Goal: Task Accomplishment & Management: Manage account settings

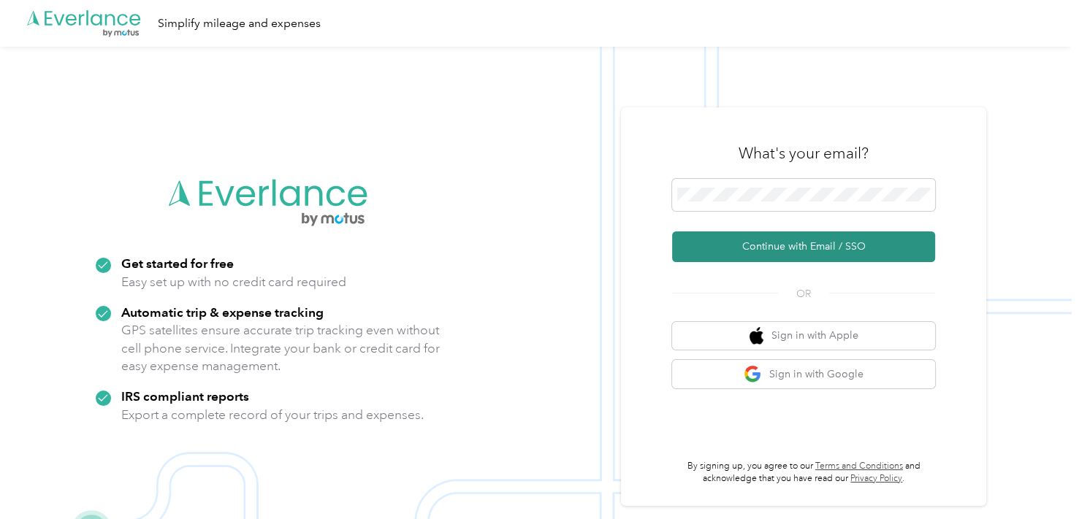
click at [787, 248] on button "Continue with Email / SSO" at bounding box center [803, 246] width 263 height 31
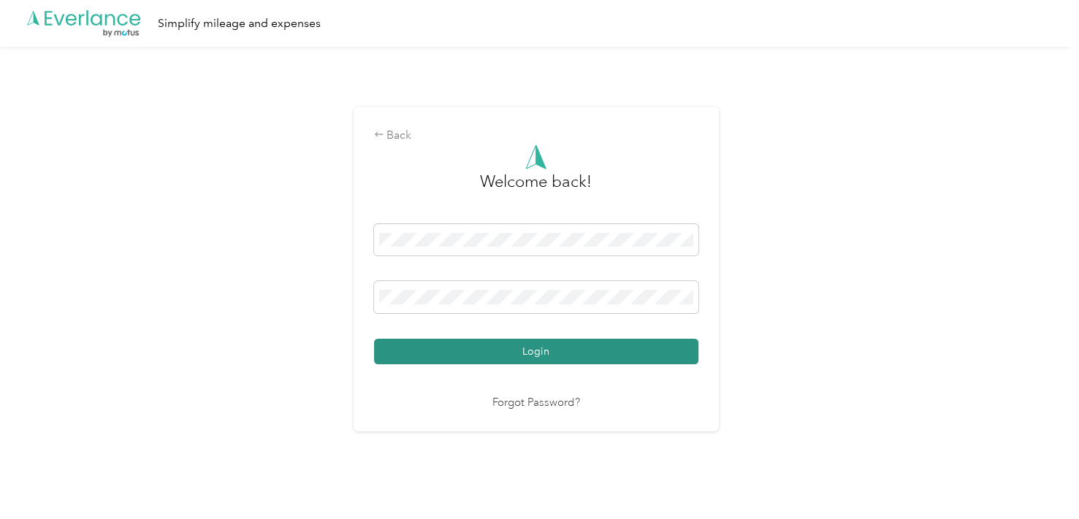
click at [590, 355] on button "Login" at bounding box center [536, 352] width 324 height 26
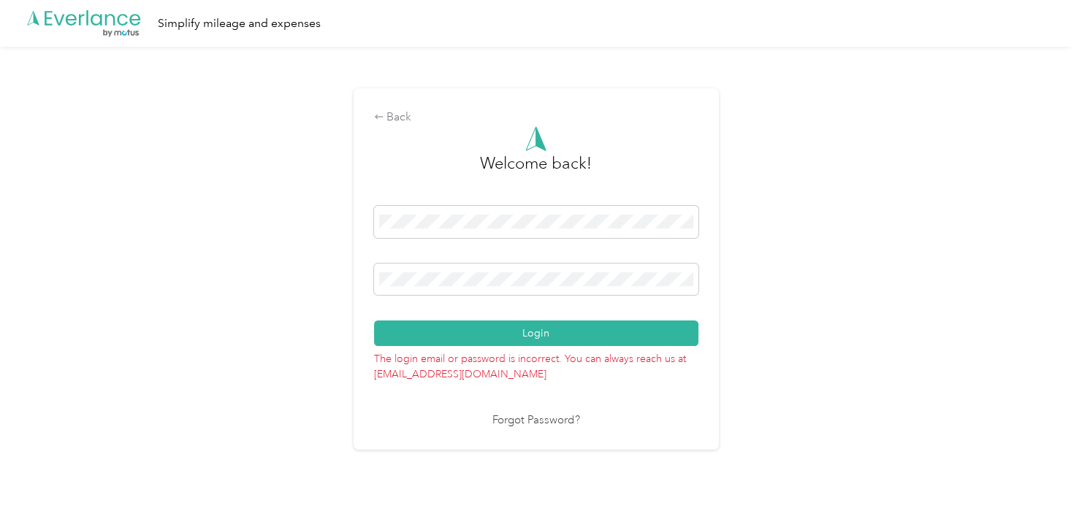
click at [532, 422] on link "Forgot Password?" at bounding box center [536, 421] width 88 height 17
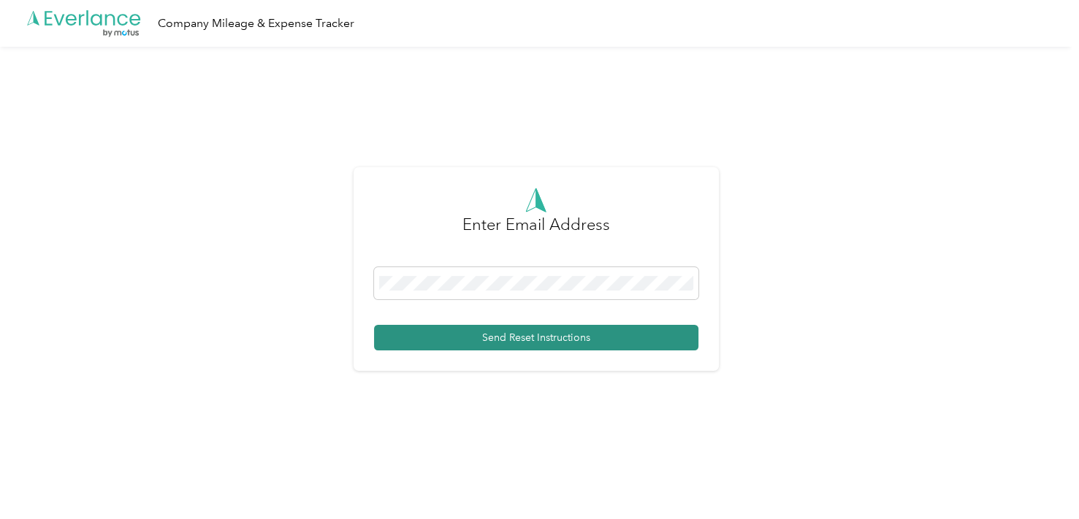
click at [521, 340] on button "Send Reset Instructions" at bounding box center [536, 338] width 324 height 26
